Goal: Information Seeking & Learning: Learn about a topic

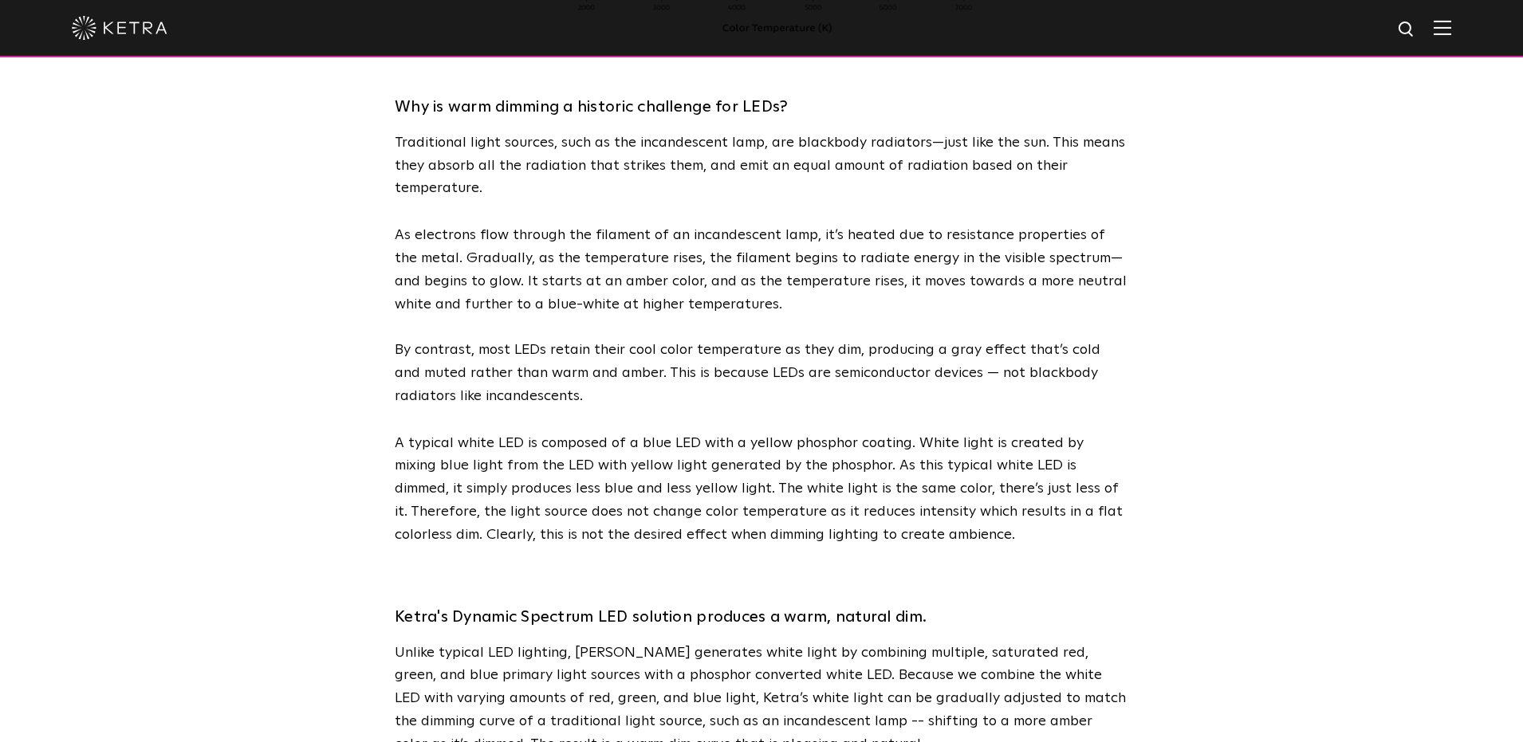
scroll to position [923, 0]
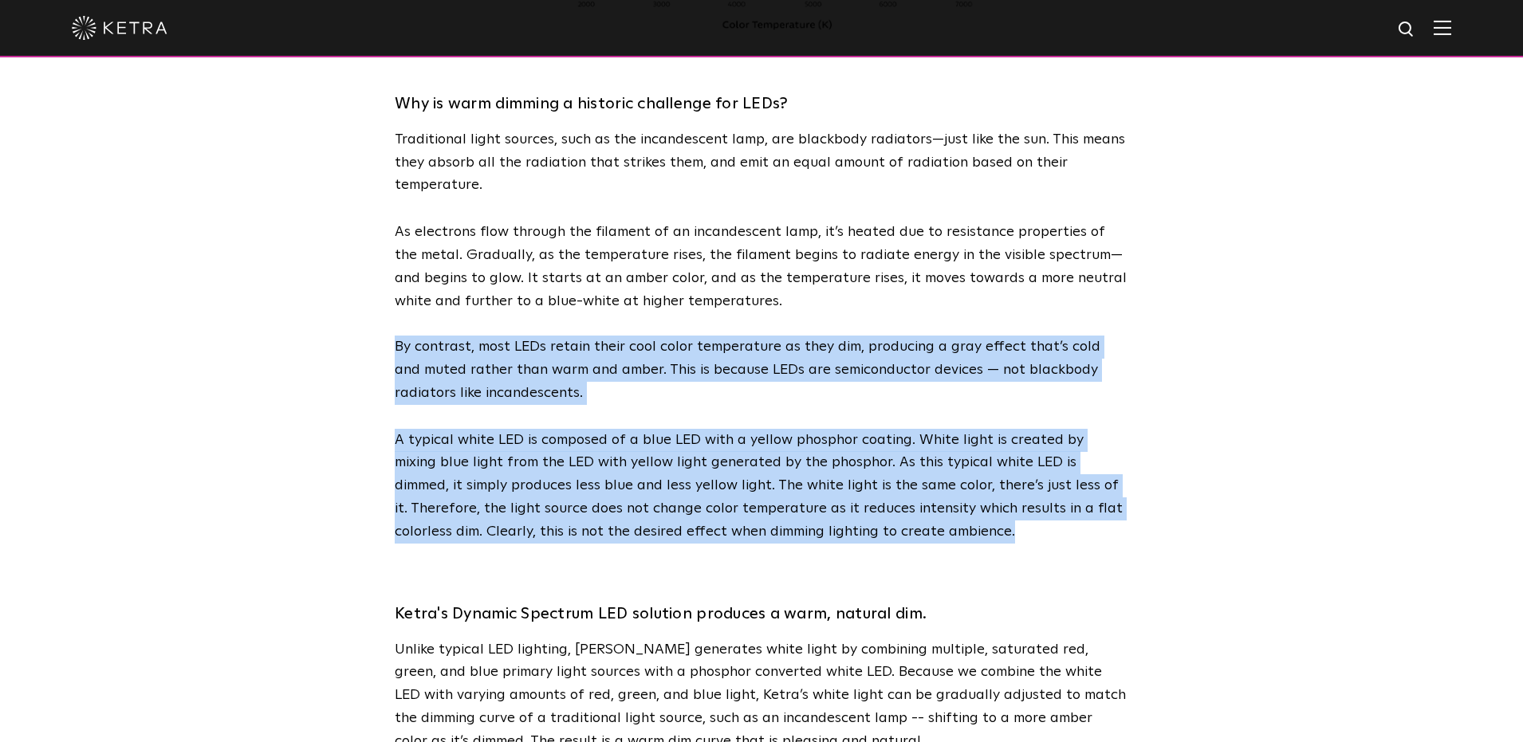
drag, startPoint x: 397, startPoint y: 348, endPoint x: 946, endPoint y: 508, distance: 571.4
click at [957, 527] on div "Why is warm dimming a historic challenge for LEDs? Traditional light sources, s…" at bounding box center [761, 300] width 733 height 486
copy div "By contrast, most LEDs retain their cool color temperature as they dim, produci…"
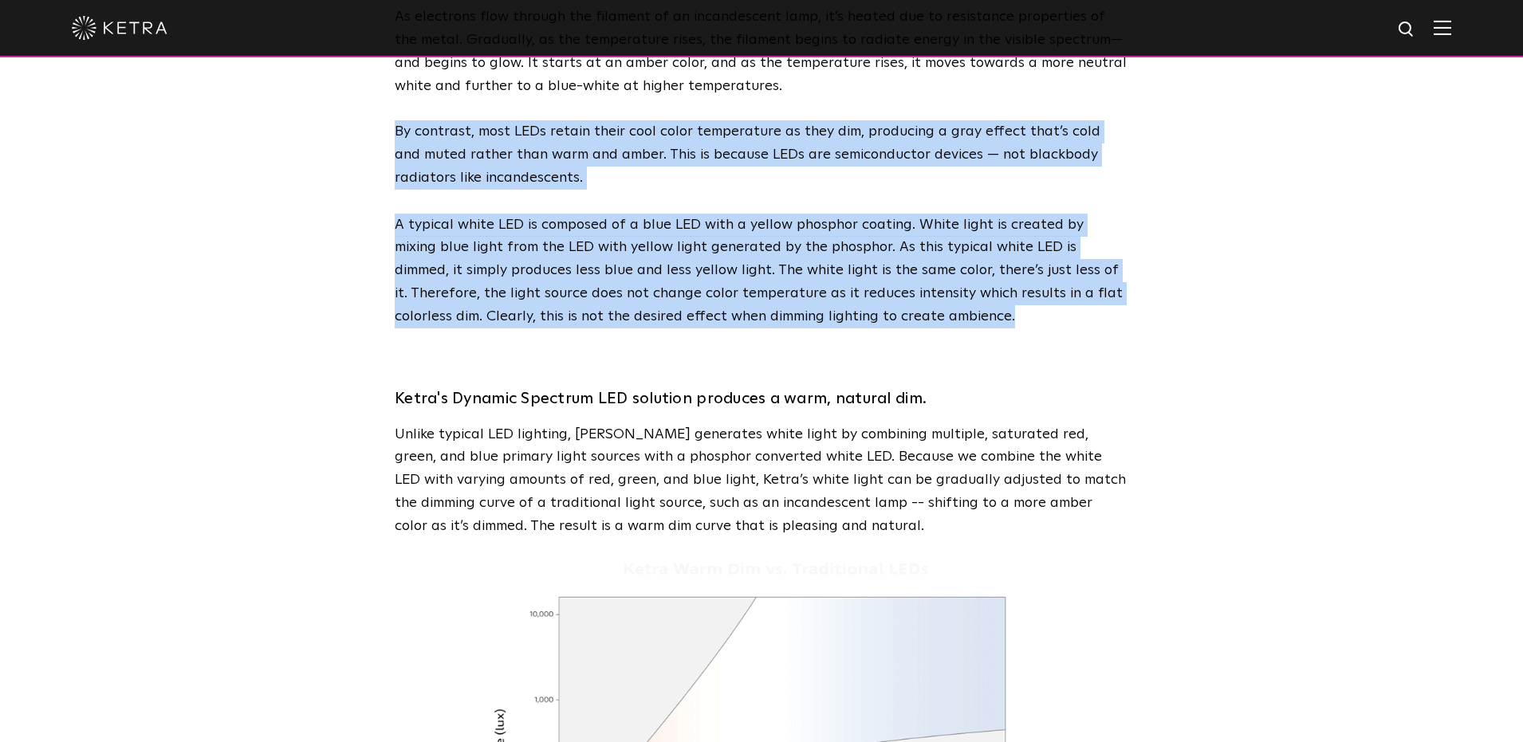
scroll to position [1159, 0]
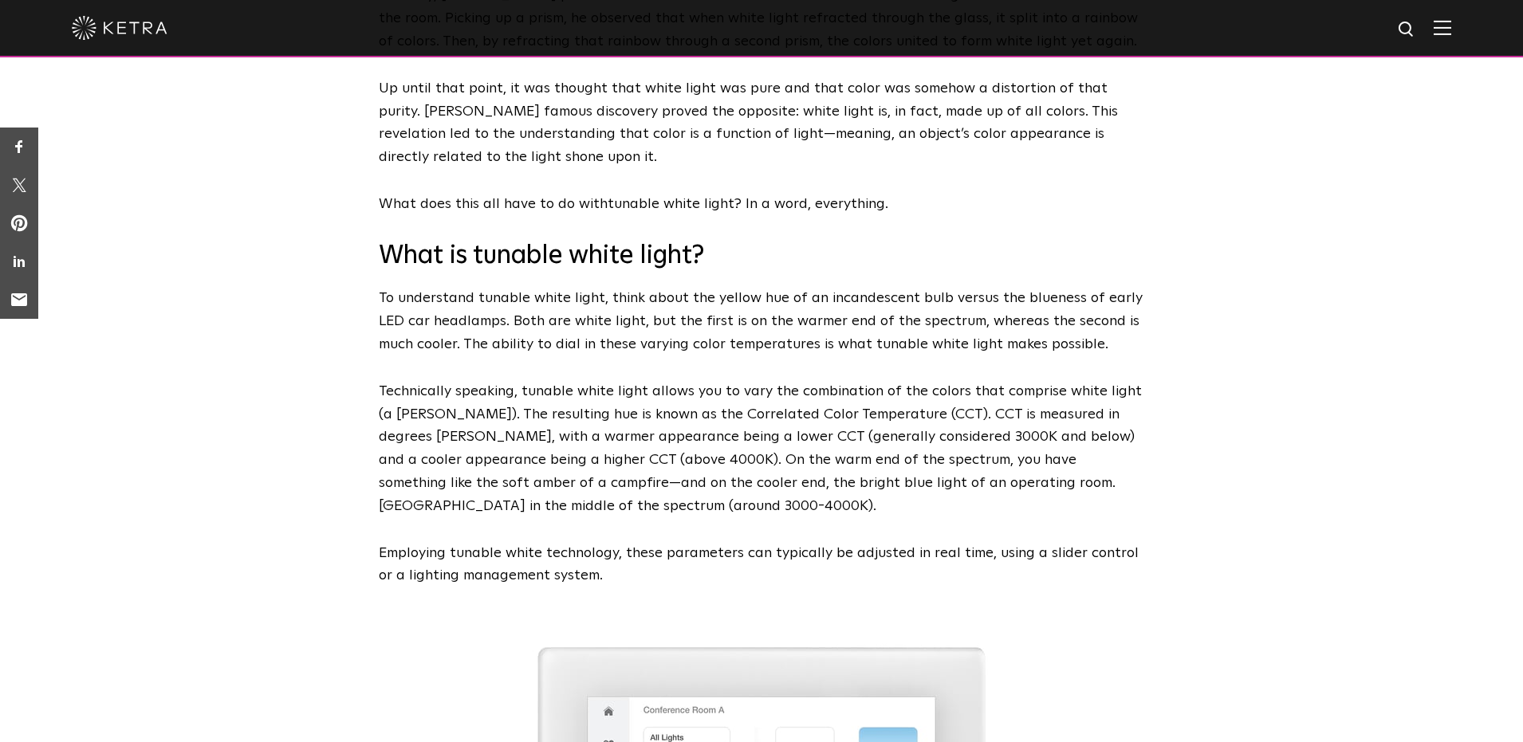
scroll to position [527, 0]
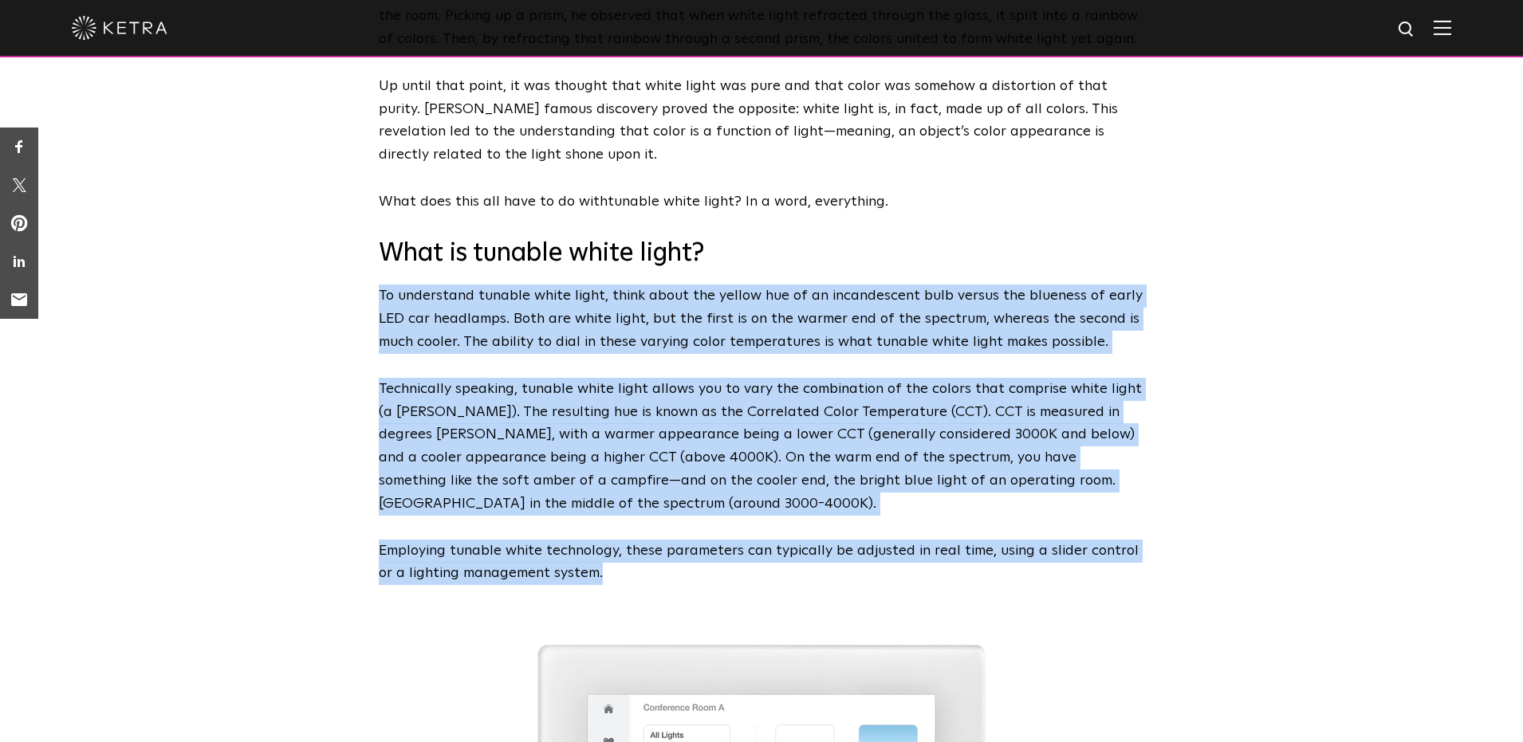
drag, startPoint x: 379, startPoint y: 294, endPoint x: 609, endPoint y: 572, distance: 360.1
copy span "To understand tunable white light, think about the yellow hue of an incandescen…"
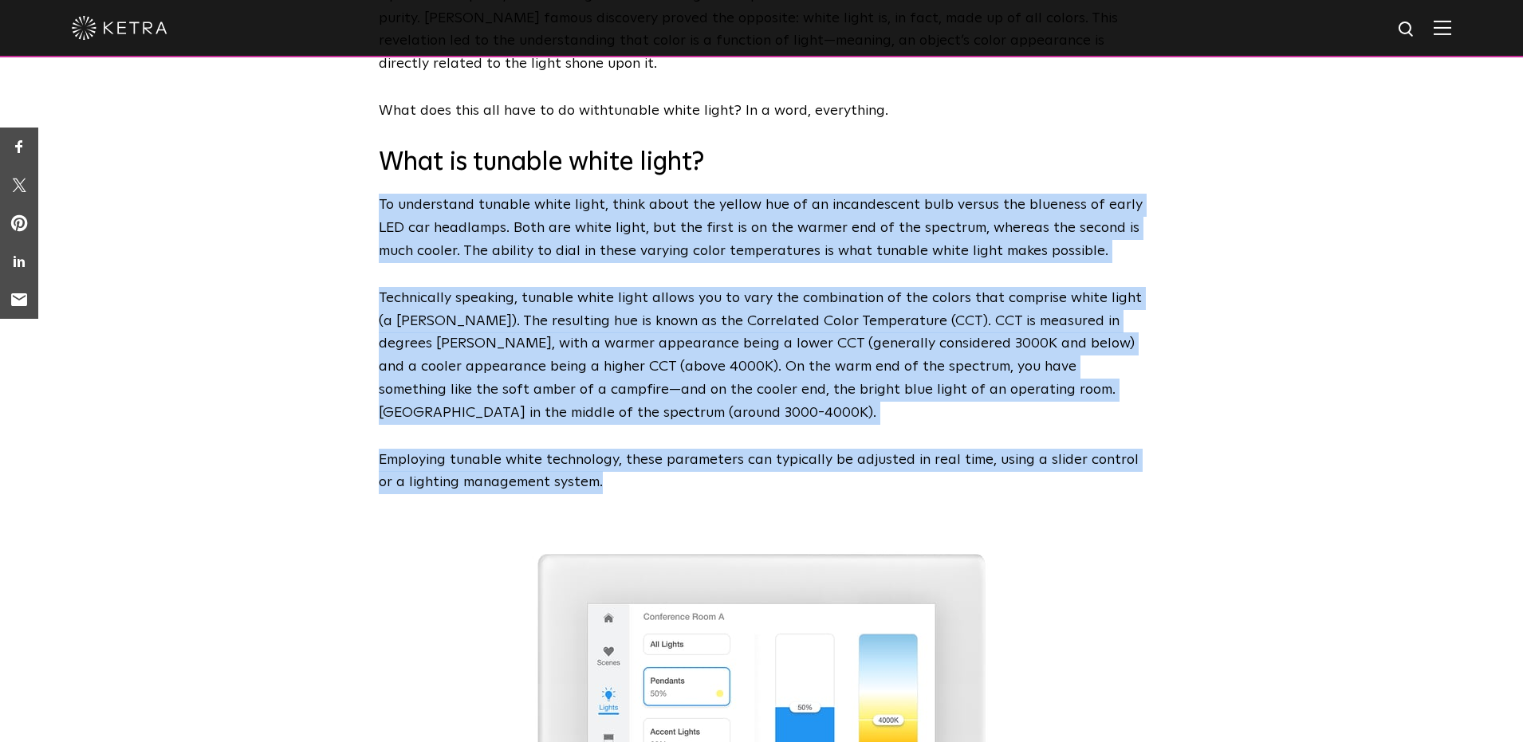
scroll to position [619, 0]
click at [923, 292] on p "Technically speaking, tunable white light allows you to vary the combination of…" at bounding box center [761, 355] width 765 height 138
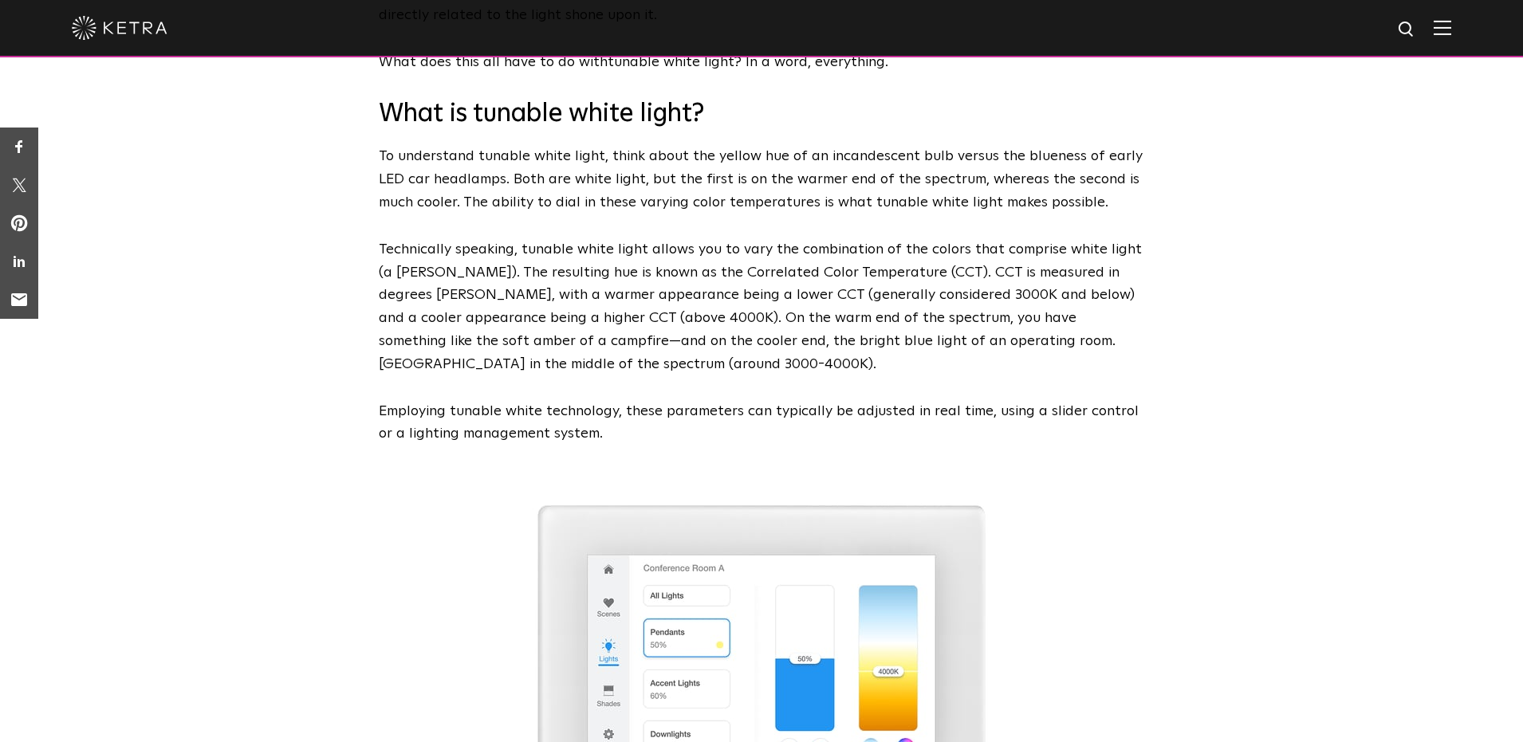
scroll to position [676, 0]
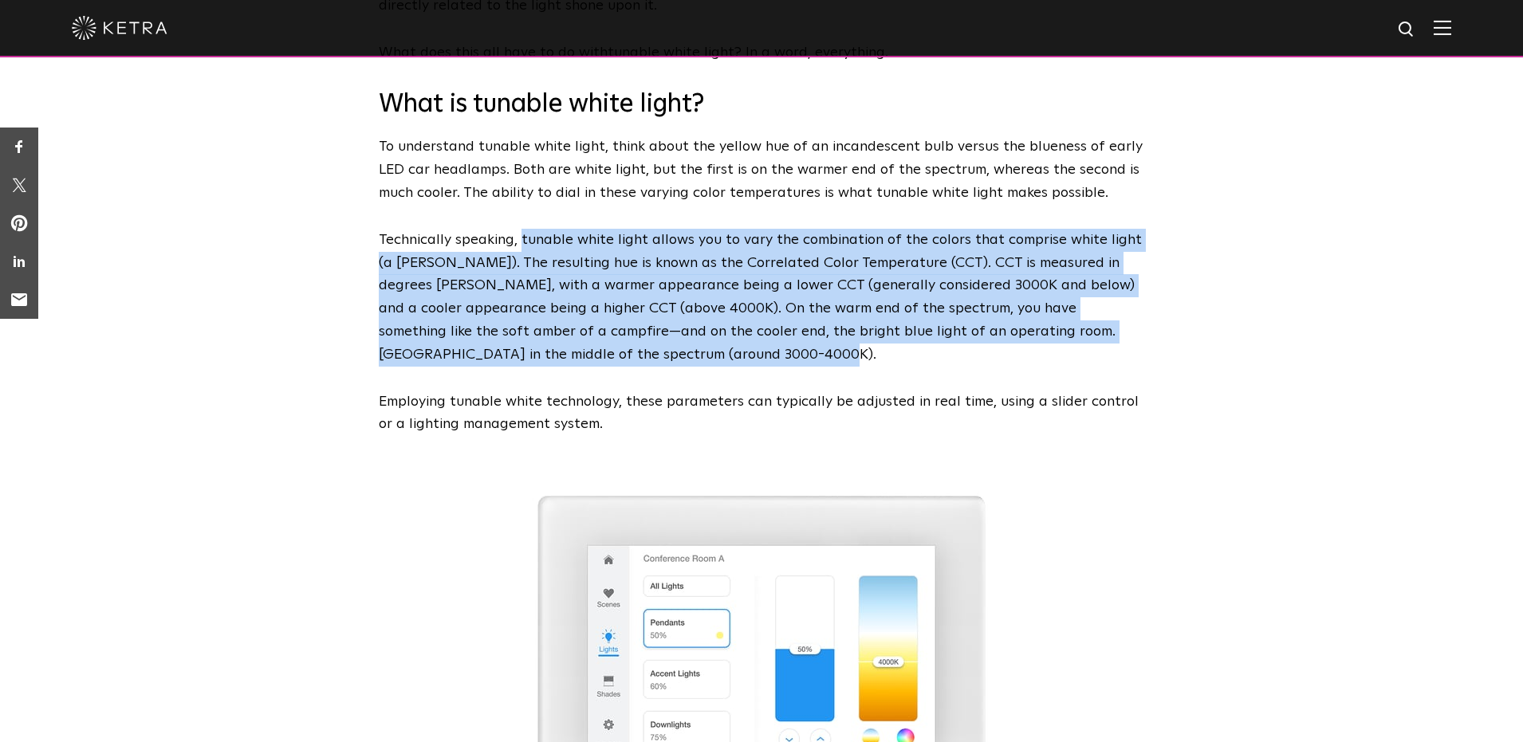
drag, startPoint x: 519, startPoint y: 236, endPoint x: 644, endPoint y: 349, distance: 168.8
click at [644, 349] on p "Technically speaking, tunable white light allows you to vary the combination of…" at bounding box center [761, 298] width 765 height 138
copy p "tunable white light allows you to vary the combination of the colors that compr…"
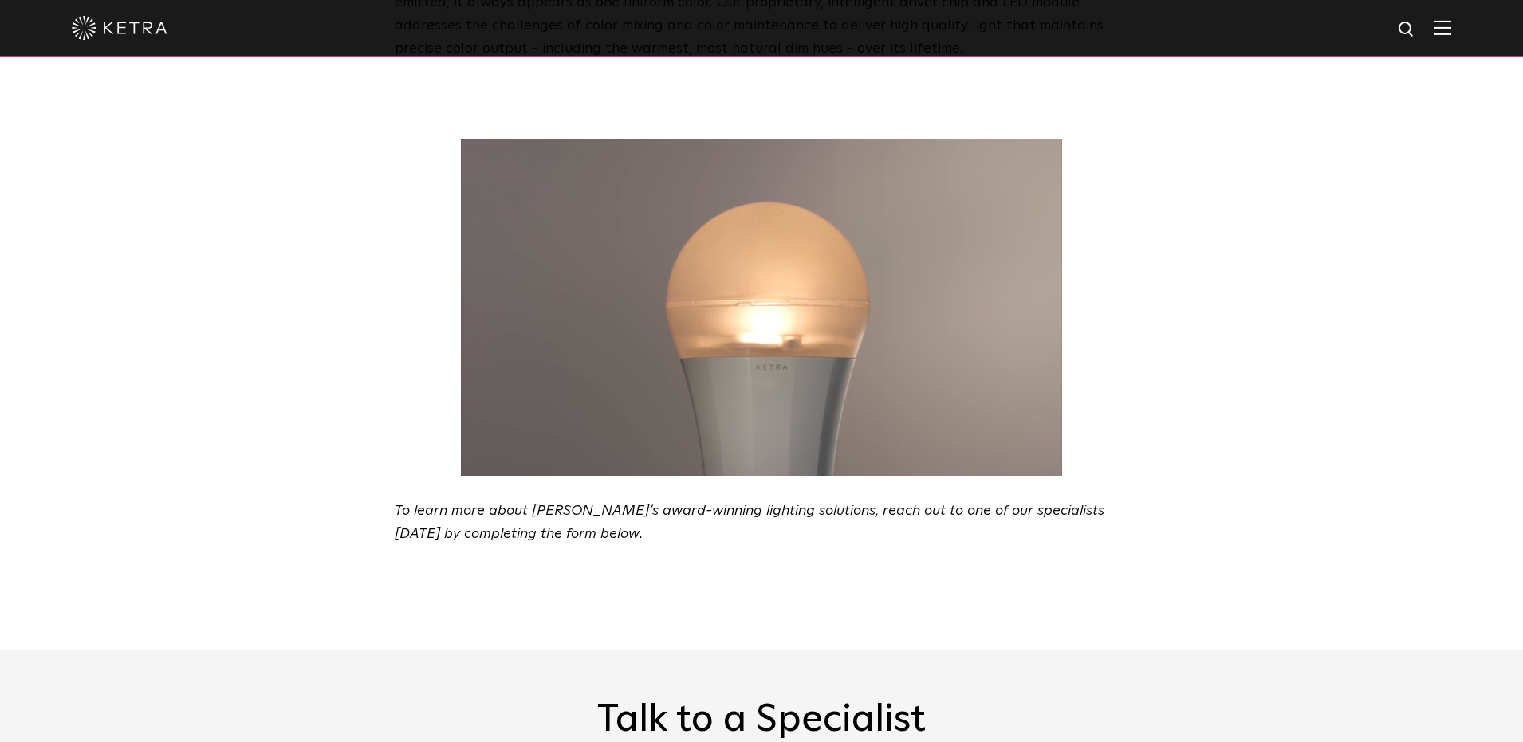
scroll to position [2686, 0]
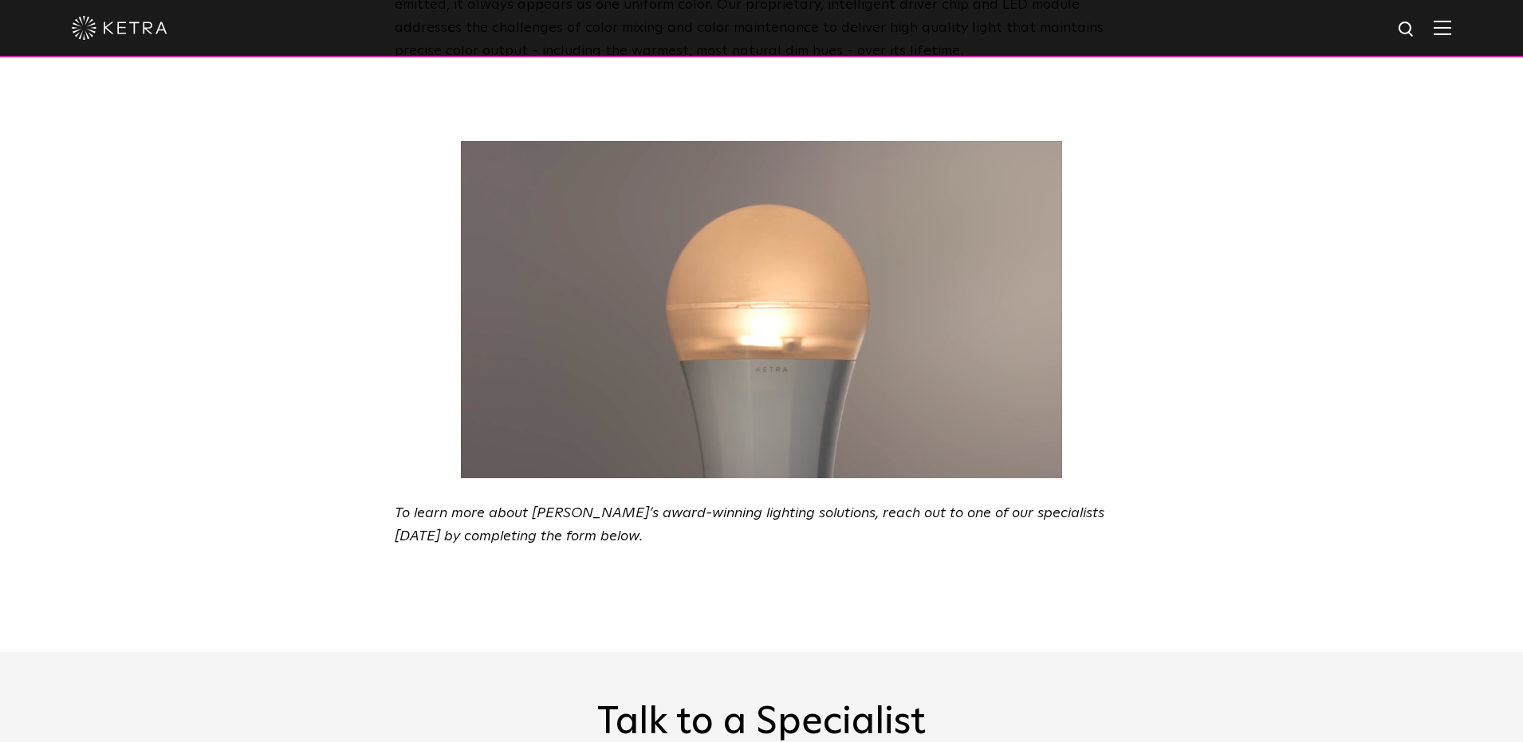
click at [788, 289] on video at bounding box center [761, 309] width 733 height 337
drag, startPoint x: 755, startPoint y: 319, endPoint x: 1245, endPoint y: 4, distance: 582.1
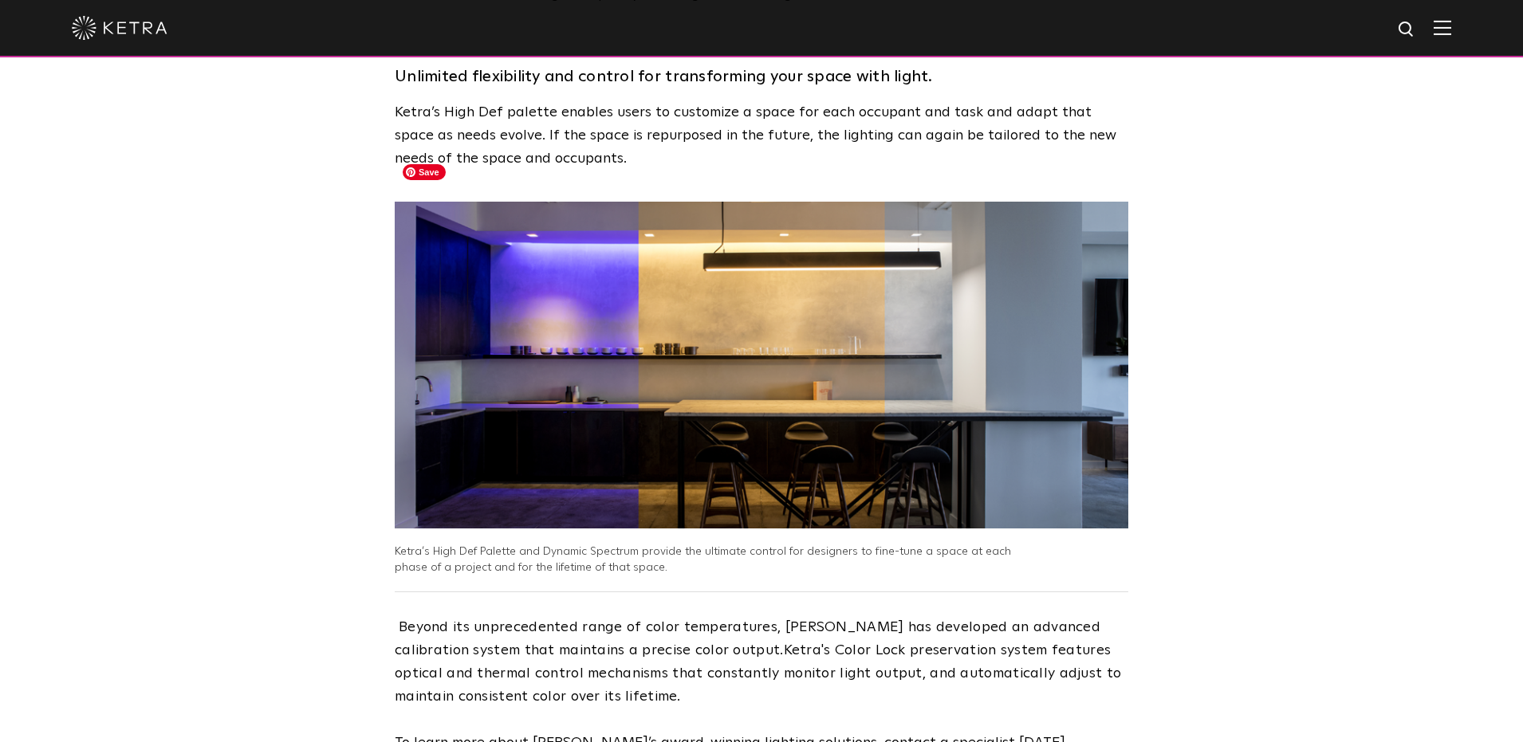
scroll to position [2359, 0]
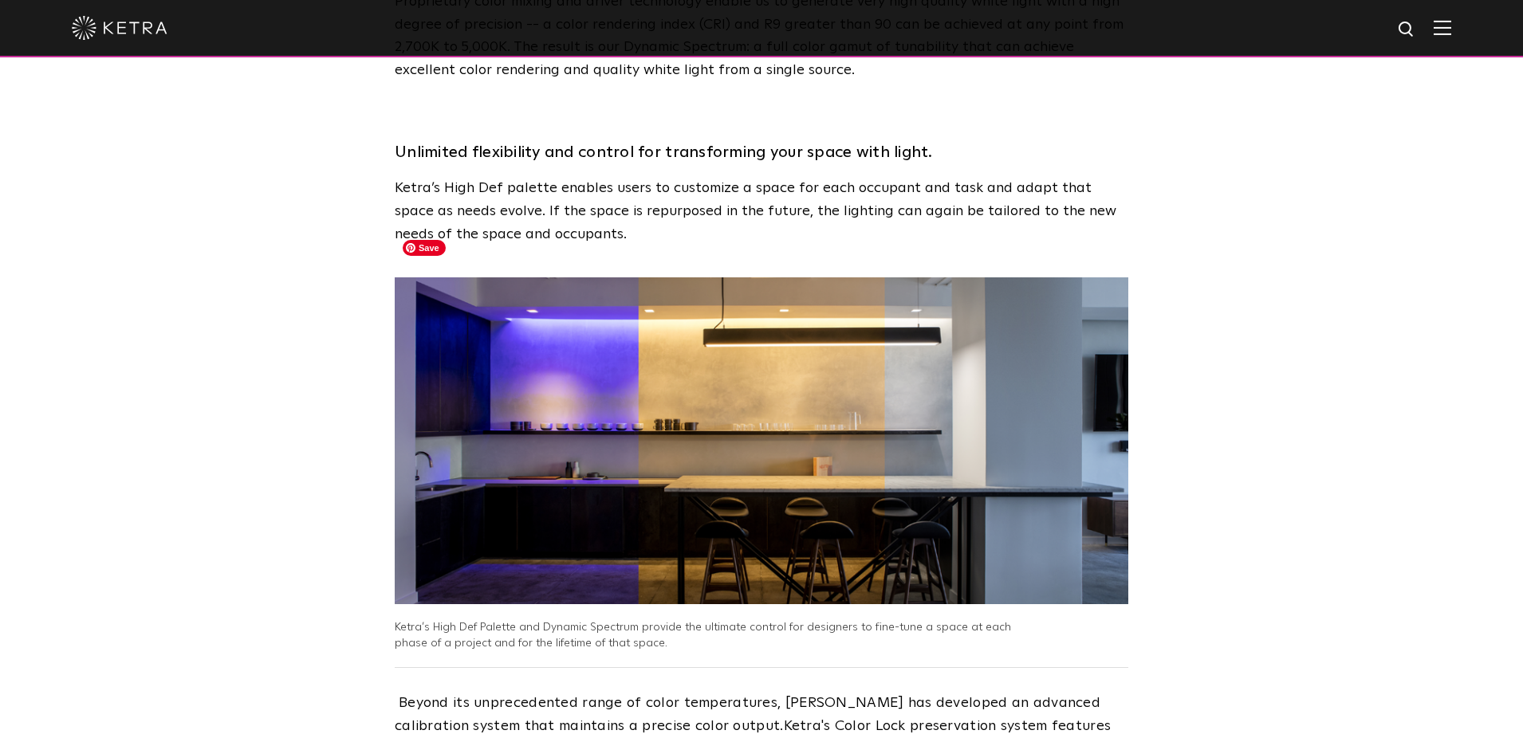
click at [622, 399] on img at bounding box center [761, 440] width 733 height 327
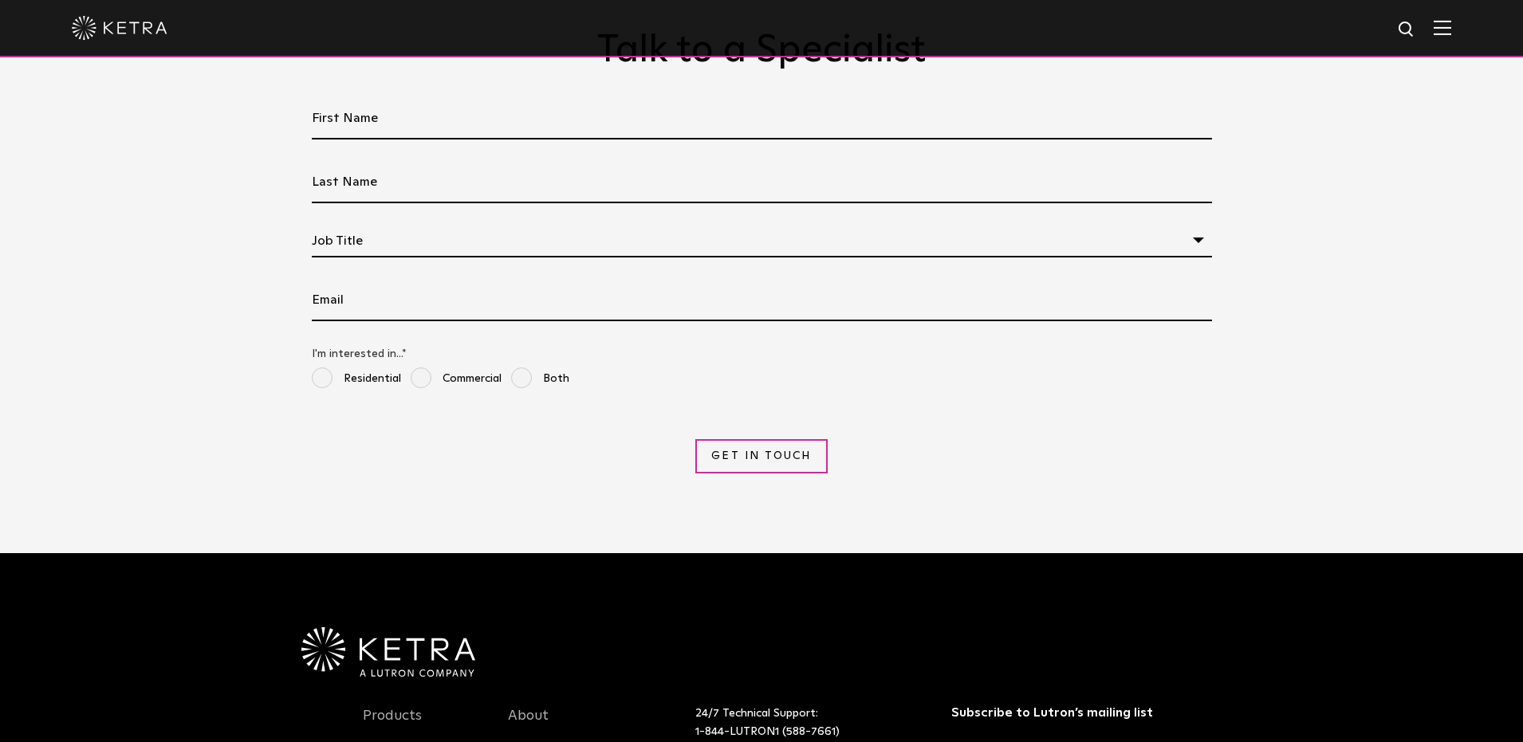
scroll to position [3588, 0]
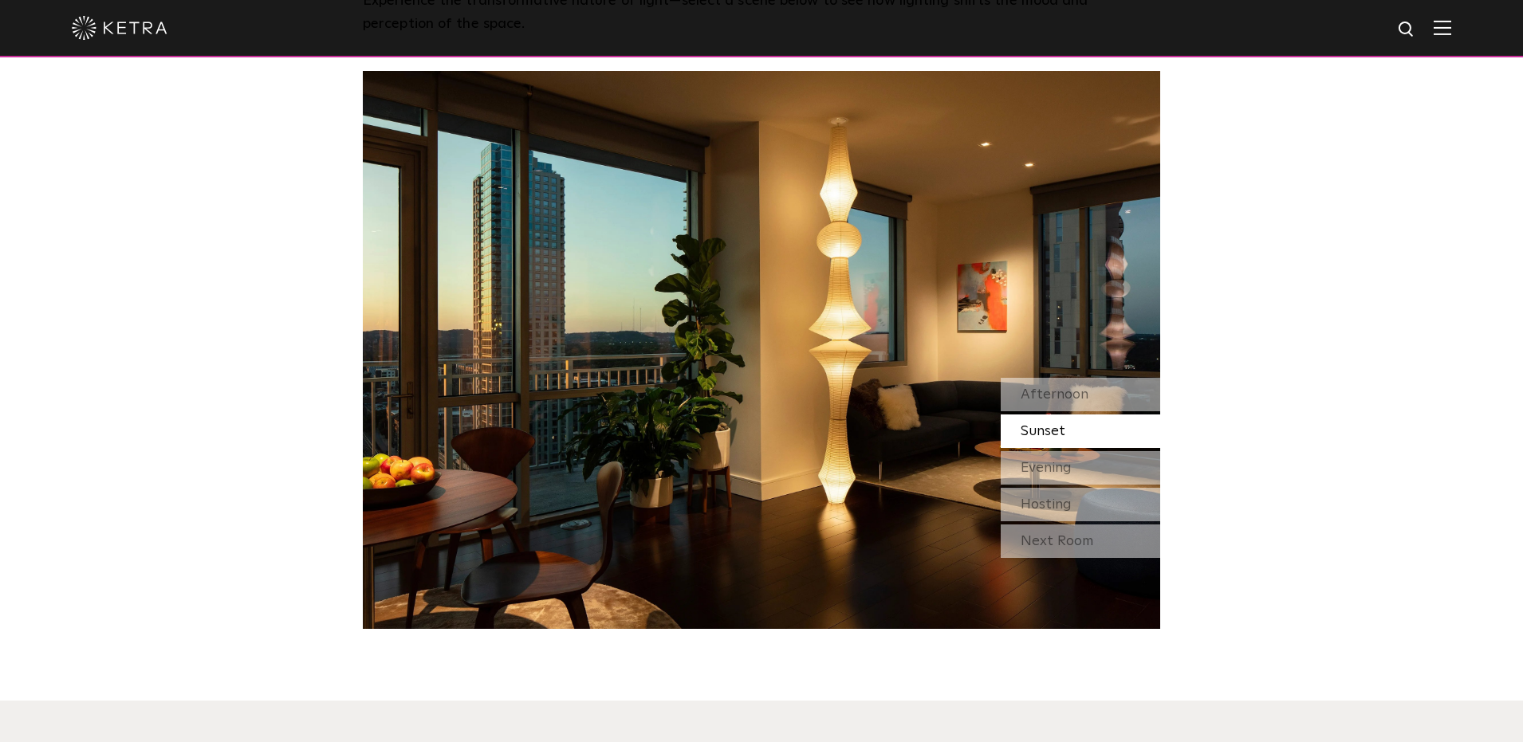
scroll to position [1501, 0]
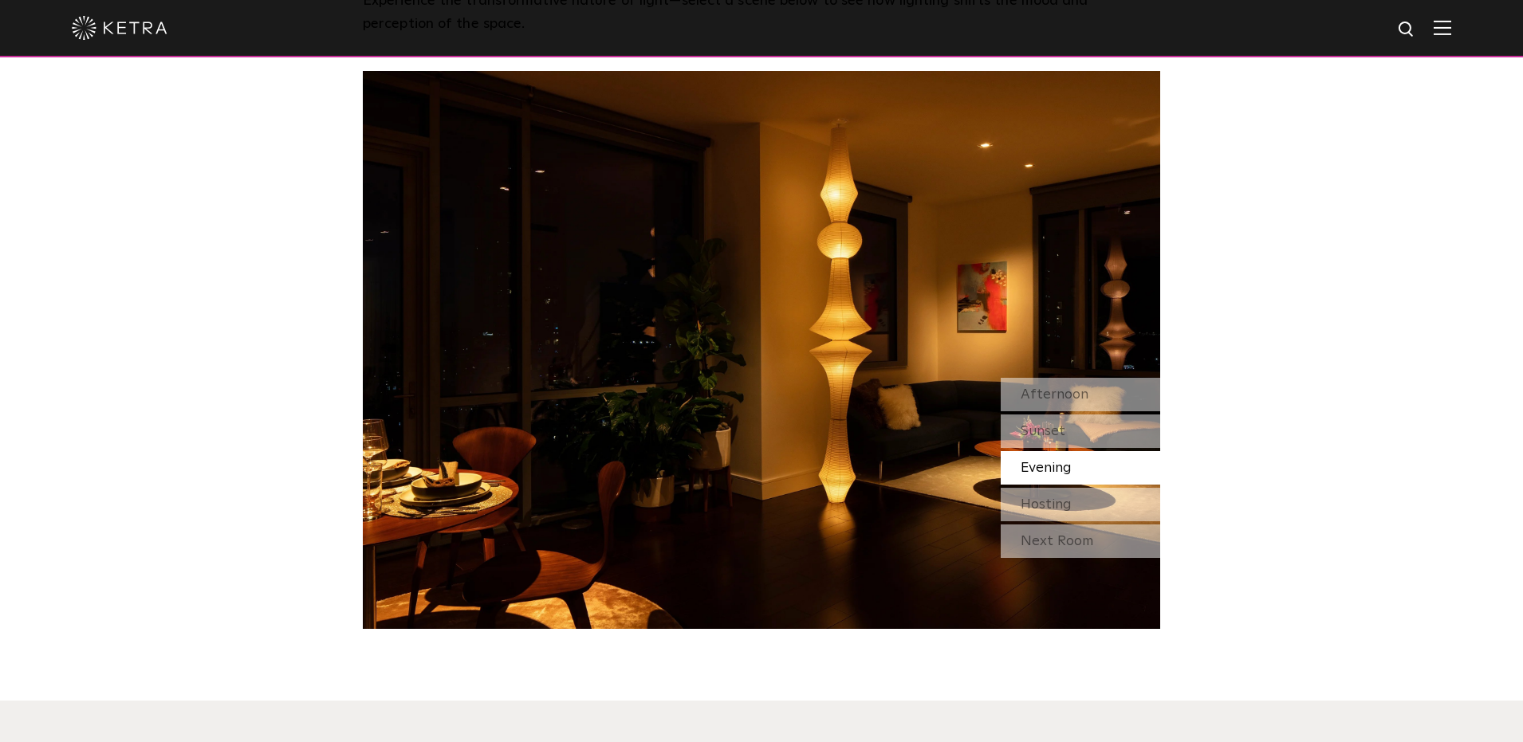
click at [1056, 451] on div "Evening" at bounding box center [1080, 467] width 159 height 33
click at [1052, 497] on span "Hosting" at bounding box center [1045, 504] width 51 height 14
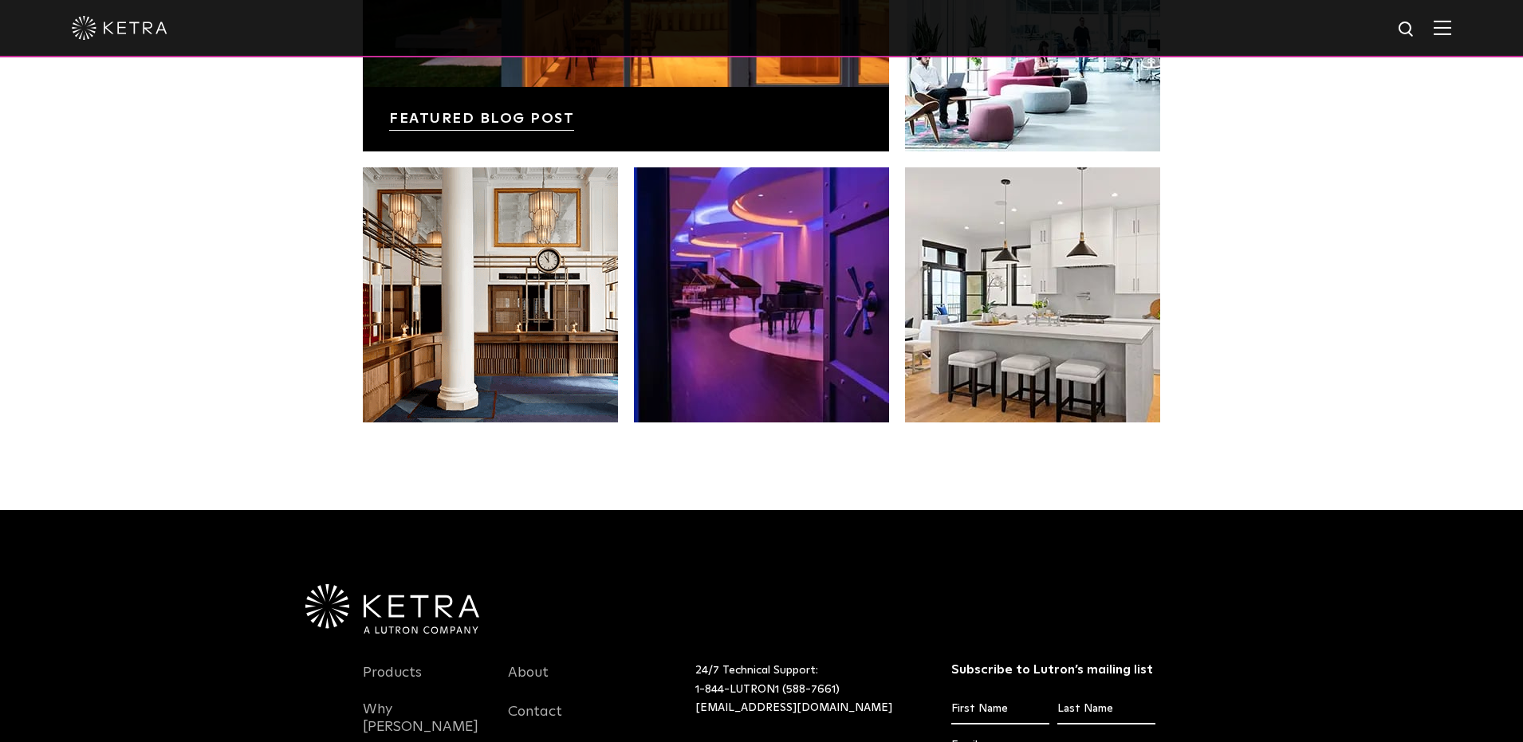
scroll to position [3114, 0]
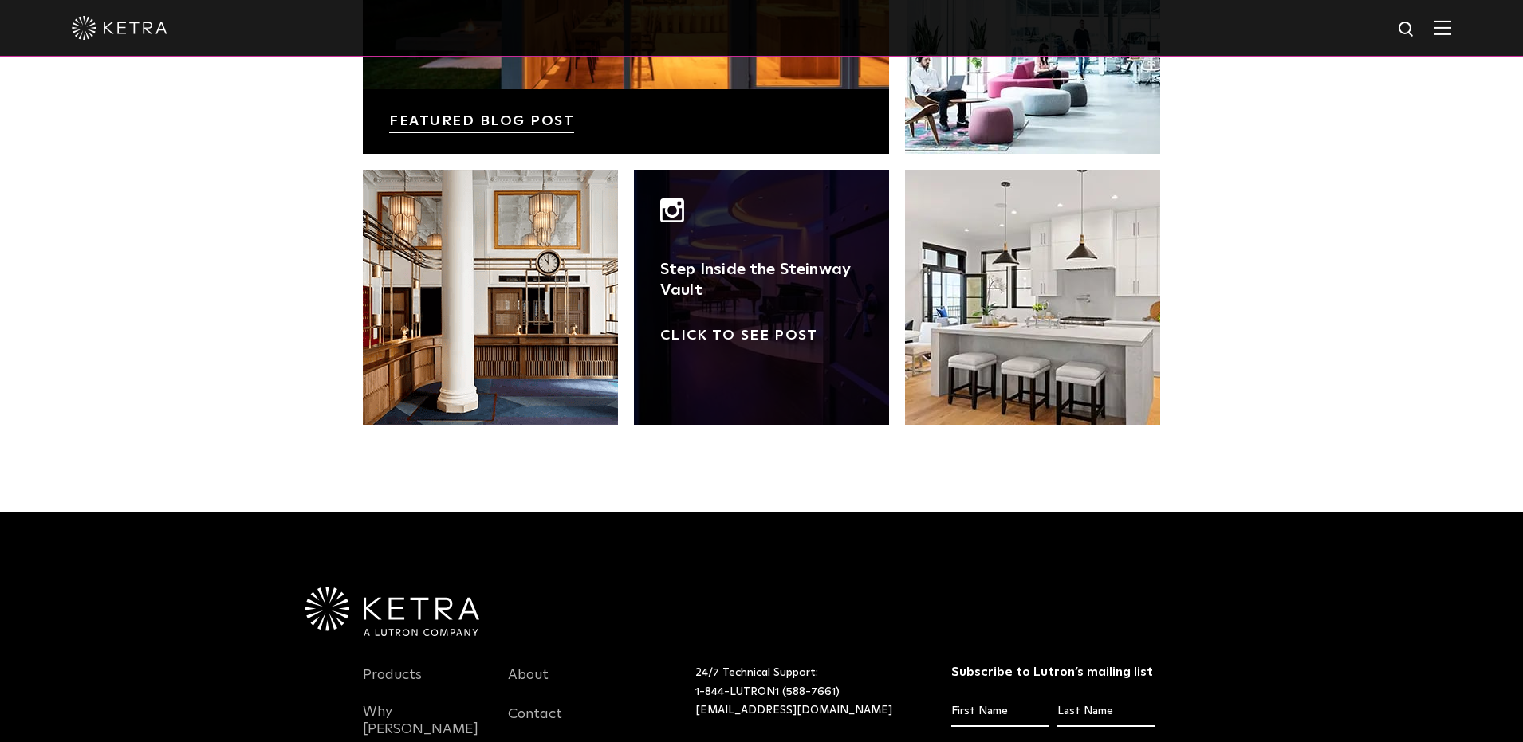
click at [804, 237] on link at bounding box center [761, 297] width 255 height 255
